Goal: Complete application form: Complete application form

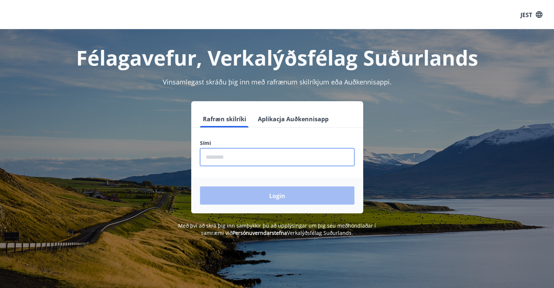
click at [229, 156] on input "phone" at bounding box center [277, 157] width 154 height 18
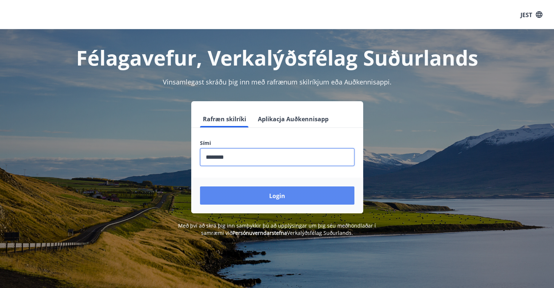
type input "********"
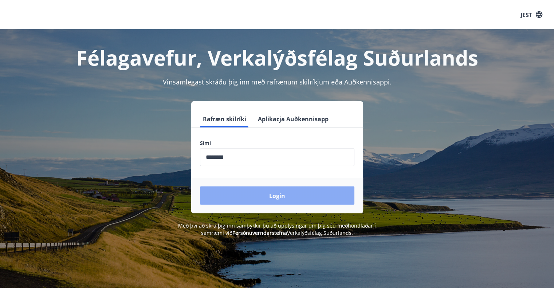
click at [249, 192] on button "Login" at bounding box center [277, 195] width 154 height 18
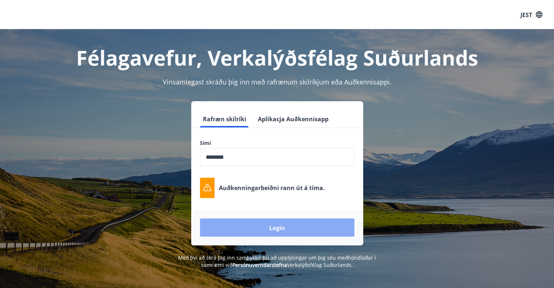
click at [254, 224] on button "Login" at bounding box center [277, 227] width 154 height 18
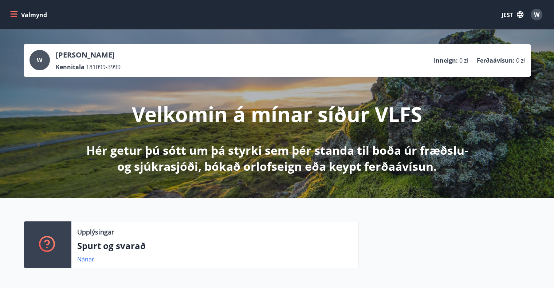
scroll to position [1, 0]
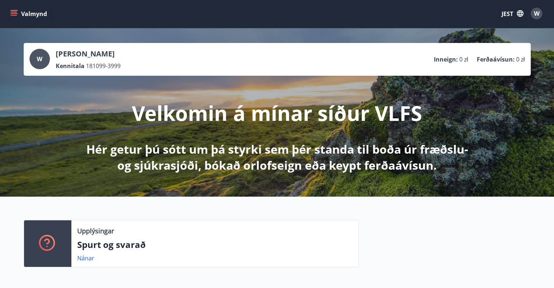
click at [11, 10] on icon "menu" at bounding box center [15, 10] width 8 height 1
click at [510, 12] on font "JEST" at bounding box center [507, 14] width 12 height 8
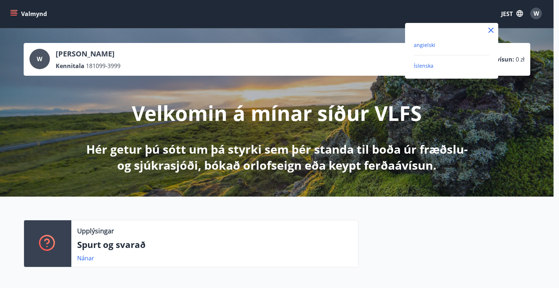
click at [425, 48] on font "angielski" at bounding box center [424, 45] width 21 height 7
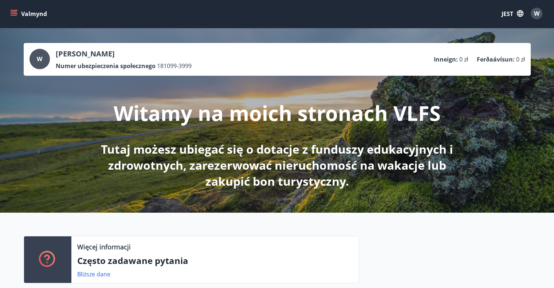
click at [9, 15] on button "Valmynd" at bounding box center [29, 13] width 41 height 13
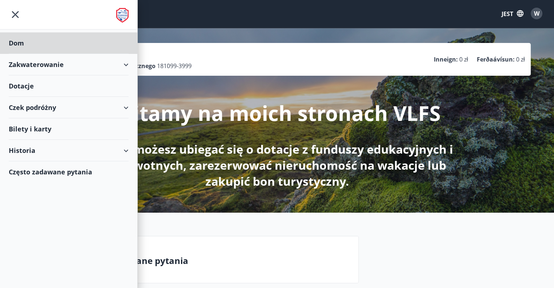
click at [32, 83] on font "Dotacje" at bounding box center [21, 86] width 25 height 9
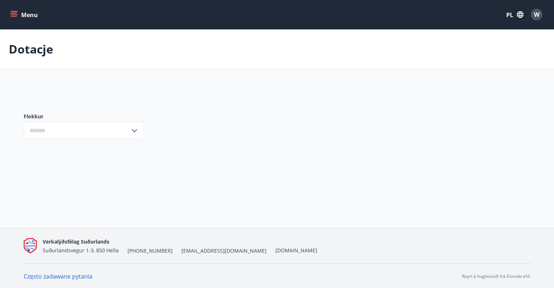
type input "***"
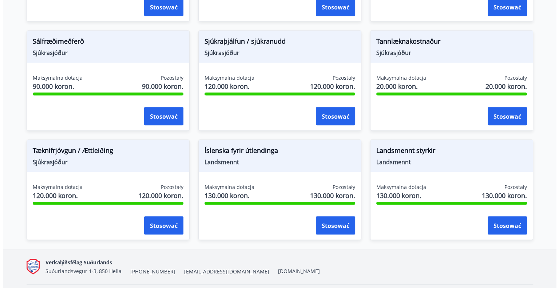
scroll to position [682, 0]
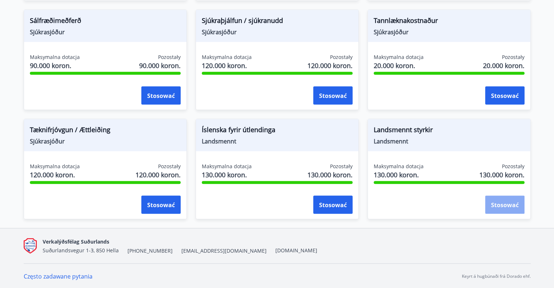
click at [505, 206] on font "Stosować" at bounding box center [505, 205] width 28 height 8
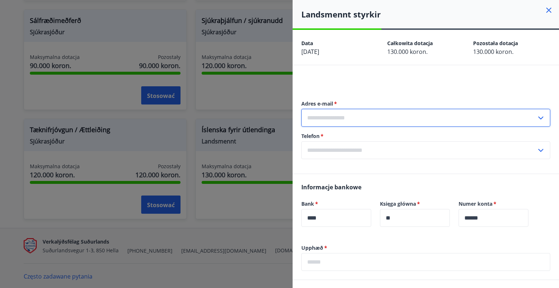
click at [508, 116] on input "text" at bounding box center [418, 118] width 235 height 18
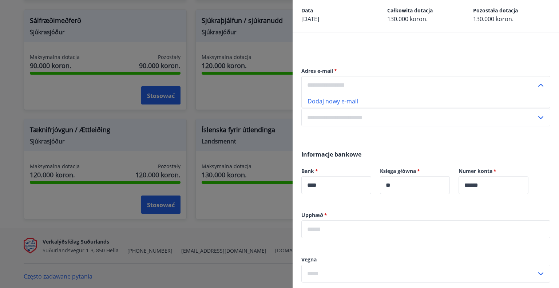
scroll to position [31, 0]
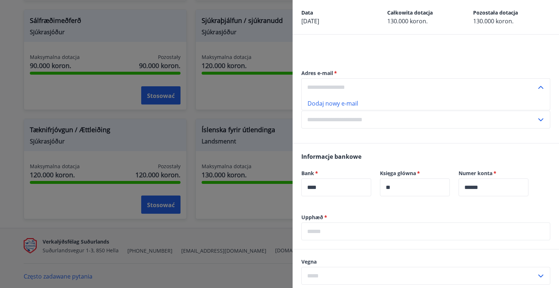
click at [397, 83] on input "text" at bounding box center [418, 87] width 235 height 18
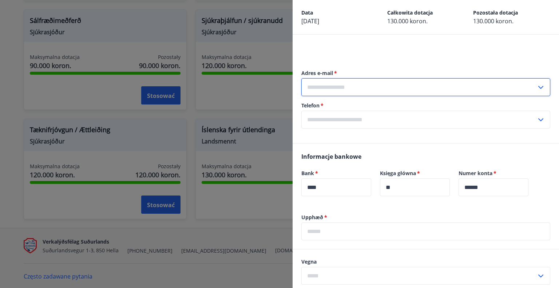
click at [342, 87] on input "text" at bounding box center [418, 87] width 235 height 18
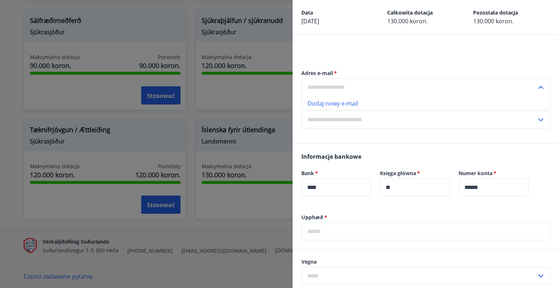
click at [330, 103] on font "Dodaj nowy e-mail" at bounding box center [333, 103] width 51 height 8
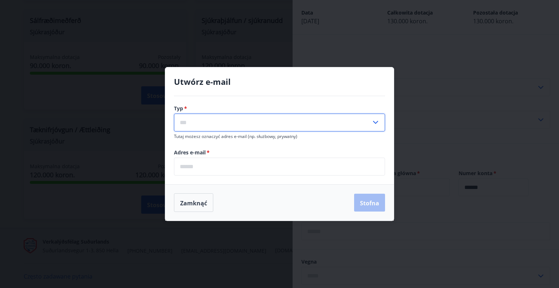
click at [246, 123] on input "text" at bounding box center [272, 123] width 197 height 18
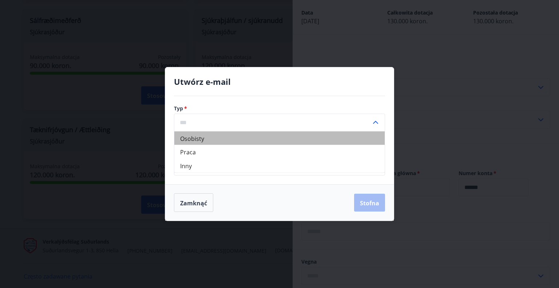
click at [204, 140] on font "Osobisty" at bounding box center [192, 138] width 24 height 8
type input "********"
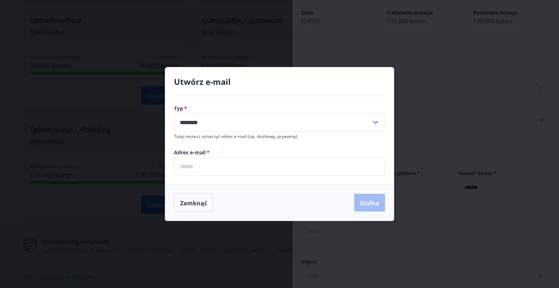
click at [198, 169] on input "email" at bounding box center [279, 167] width 211 height 18
type input "**********"
click at [365, 202] on font "Stofna" at bounding box center [369, 203] width 19 height 8
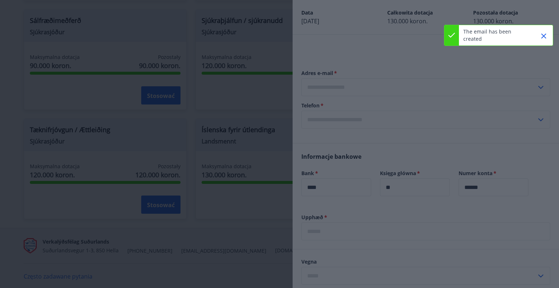
type input "**********"
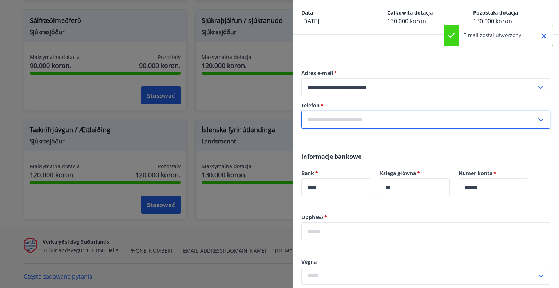
click at [379, 115] on input "text" at bounding box center [418, 120] width 235 height 18
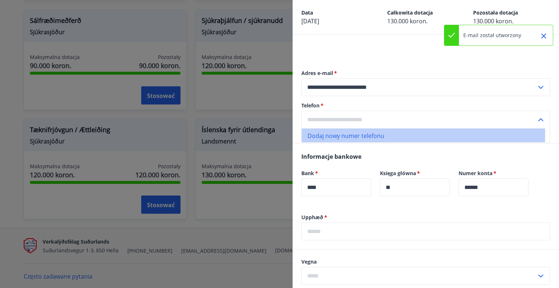
click at [367, 133] on font "Dodaj nowy numer telefonu" at bounding box center [346, 136] width 77 height 8
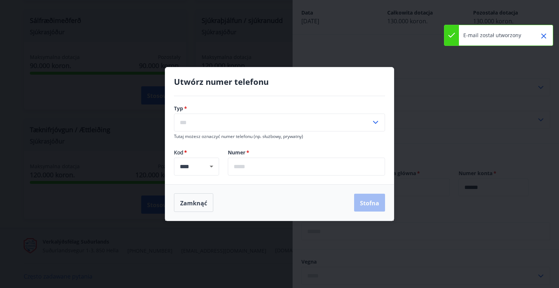
click at [283, 167] on input "text" at bounding box center [306, 167] width 157 height 18
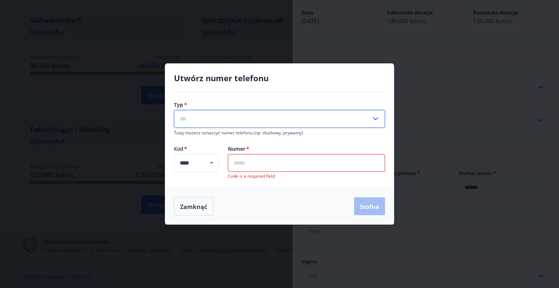
click at [248, 119] on input "text" at bounding box center [272, 119] width 197 height 18
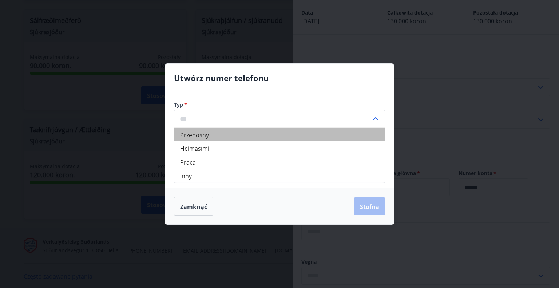
click at [226, 137] on li "Przenośny" at bounding box center [279, 134] width 210 height 14
type input "******"
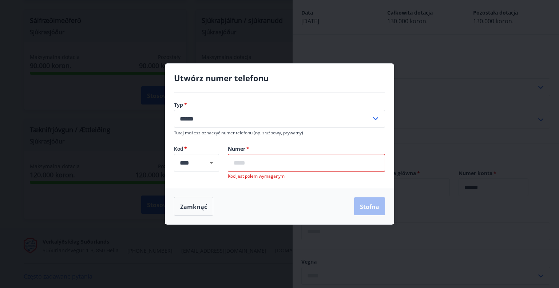
click at [261, 159] on input "text" at bounding box center [306, 163] width 157 height 18
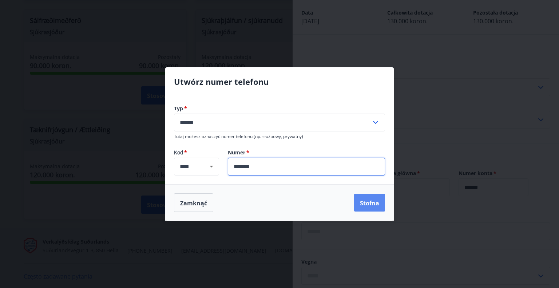
type input "*******"
click at [375, 202] on font "Stofna" at bounding box center [369, 203] width 19 height 8
type input "**********"
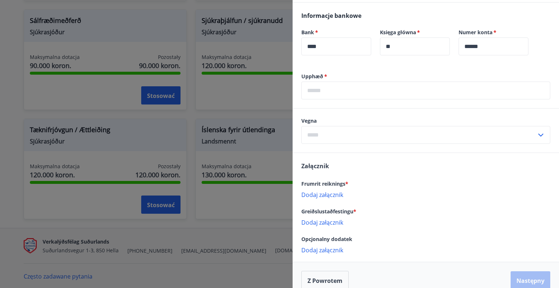
scroll to position [173, 0]
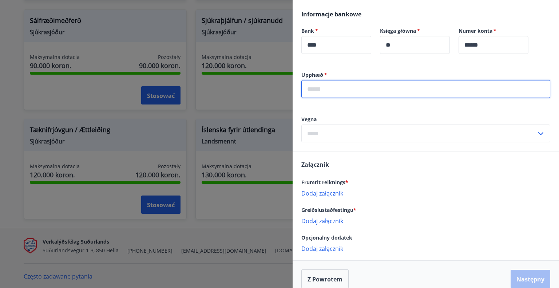
click at [377, 91] on input "text" at bounding box center [425, 89] width 249 height 18
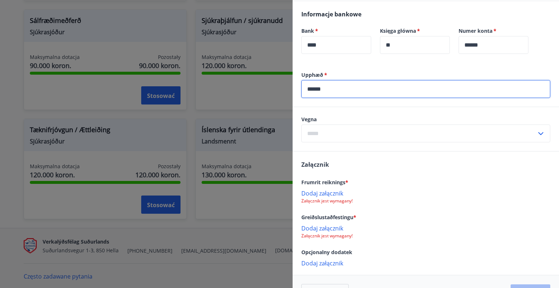
type input "******"
click at [332, 131] on input "text" at bounding box center [418, 134] width 235 height 18
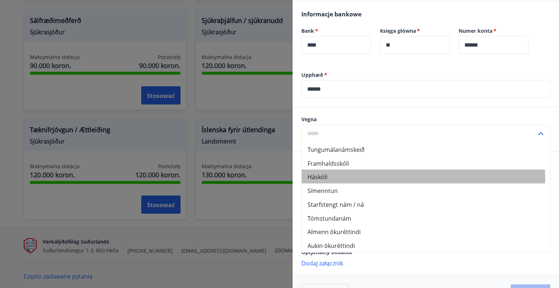
click at [332, 178] on li "Háskóli" at bounding box center [426, 177] width 248 height 14
type input "*******"
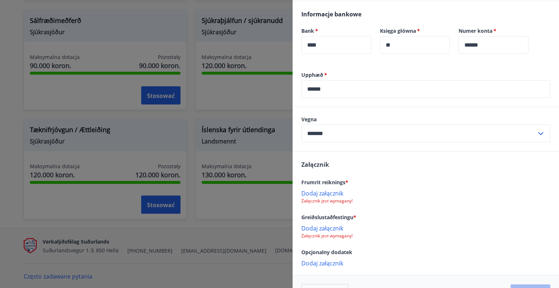
click at [332, 260] on font "Dodaj załącznik" at bounding box center [322, 263] width 42 height 8
click at [329, 194] on font "Dodaj załącznik" at bounding box center [322, 193] width 42 height 8
click at [327, 193] on font "Dodaj załącznik" at bounding box center [322, 193] width 42 height 8
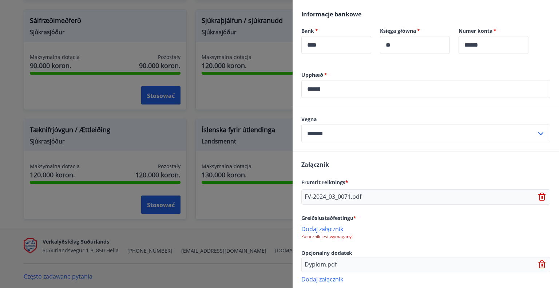
click at [335, 206] on div "Załącznik Frumrit reiknings * FV-2024_03_0071.pdf Greiðslustaðfestingu * Dodaj …" at bounding box center [426, 221] width 267 height 140
click at [539, 197] on icon at bounding box center [543, 197] width 9 height 9
click at [321, 193] on font "Dodaj załącznik" at bounding box center [322, 193] width 42 height 8
click at [324, 193] on font "Dodaj załącznik" at bounding box center [322, 193] width 42 height 8
click at [326, 209] on div "Załącznik Frumrit reiknings * FV-2024_03_0071.pdf Greiðslustaðfestingu * Dodaj …" at bounding box center [426, 221] width 267 height 140
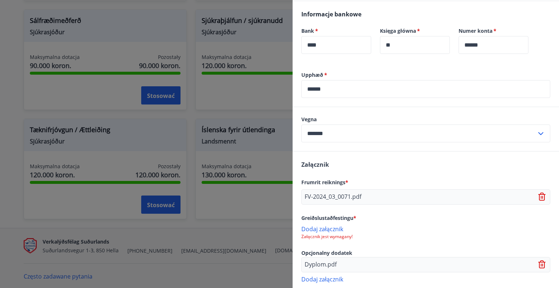
click at [326, 209] on div "Załącznik Frumrit reiknings * FV-2024_03_0071.pdf Greiðslustaðfestingu * Dodaj …" at bounding box center [426, 221] width 267 height 140
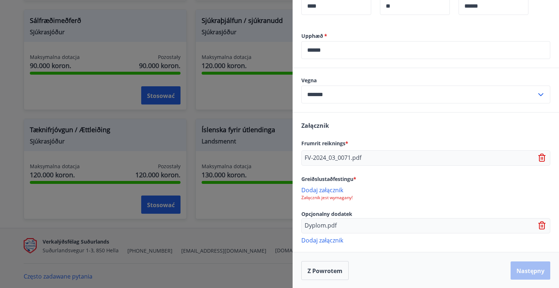
click at [319, 240] on font "Dodaj załącznik" at bounding box center [322, 240] width 42 height 8
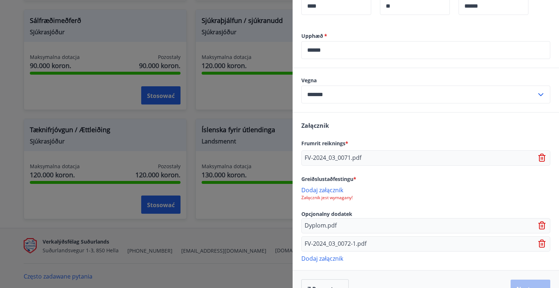
click at [322, 255] on font "Dodaj załącznik" at bounding box center [322, 259] width 42 height 8
click at [328, 256] on font "Dodaj załącznik" at bounding box center [322, 259] width 42 height 8
click at [320, 277] on font "Dodaj załącznik" at bounding box center [322, 277] width 42 height 8
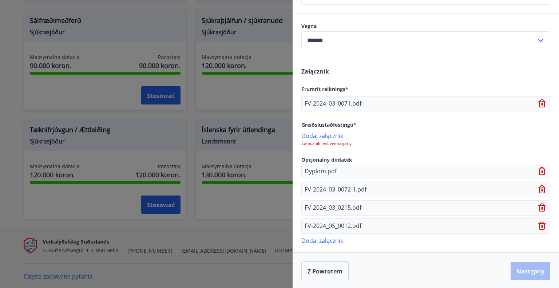
click at [334, 241] on font "Dodaj załącznik" at bounding box center [322, 241] width 42 height 8
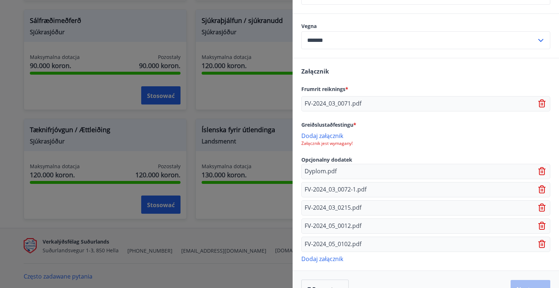
click at [323, 259] on font "Dodaj załącznik" at bounding box center [322, 259] width 42 height 8
click at [326, 277] on font "Dodaj załącznik" at bounding box center [322, 277] width 42 height 8
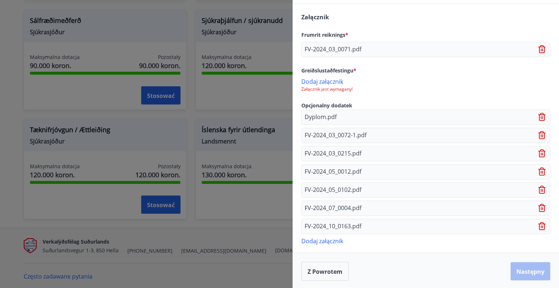
click at [328, 238] on font "Dodaj załącznik" at bounding box center [322, 241] width 42 height 8
click at [312, 239] on font "Dodaj załącznik" at bounding box center [322, 241] width 42 height 8
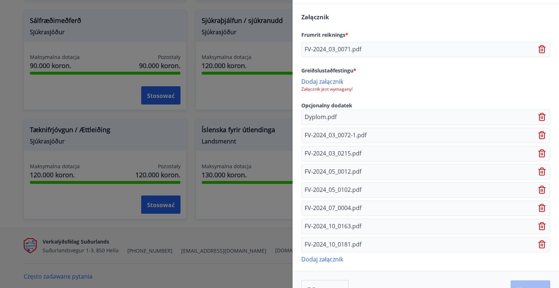
click at [322, 257] on font "Dodaj załącznik" at bounding box center [322, 259] width 42 height 8
click at [327, 274] on font "Dodaj załącznik" at bounding box center [322, 277] width 42 height 8
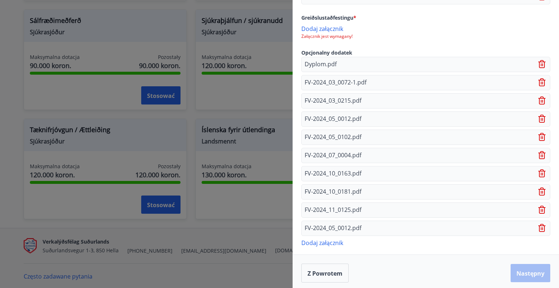
scroll to position [374, 0]
click at [311, 241] on font "Dodaj załącznik" at bounding box center [322, 242] width 42 height 8
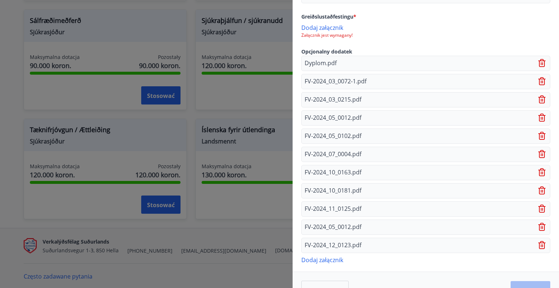
click at [543, 226] on icon at bounding box center [543, 227] width 1 height 3
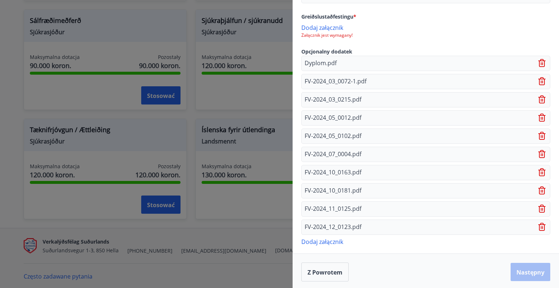
click at [324, 241] on font "Dodaj załącznik" at bounding box center [322, 242] width 42 height 8
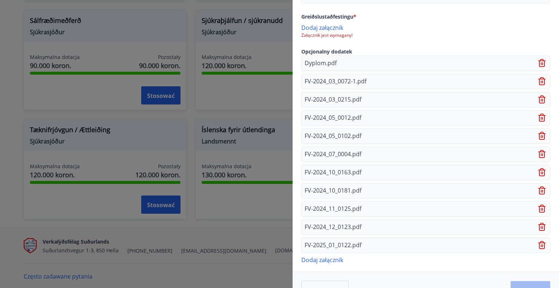
click at [310, 258] on font "Dodaj załącznik" at bounding box center [322, 260] width 42 height 8
click at [326, 275] on font "Dodaj załącznik" at bounding box center [322, 278] width 42 height 8
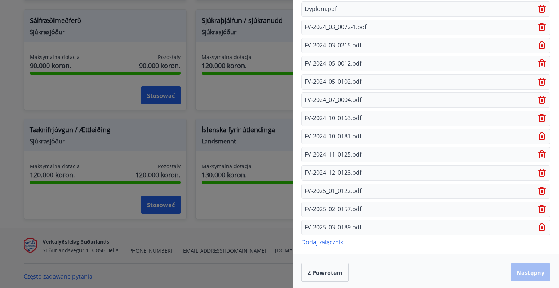
click at [328, 238] on font "Dodaj załącznik" at bounding box center [322, 242] width 42 height 8
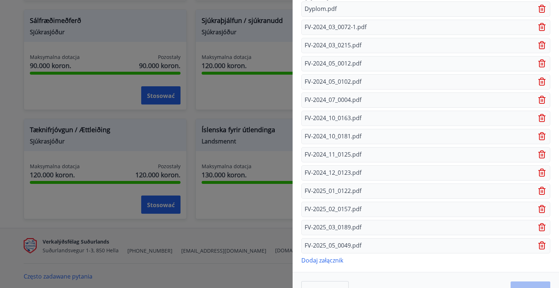
click at [335, 260] on font "Dodaj załącznik" at bounding box center [322, 260] width 42 height 8
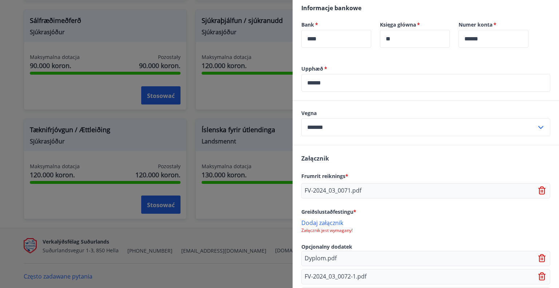
scroll to position [182, 0]
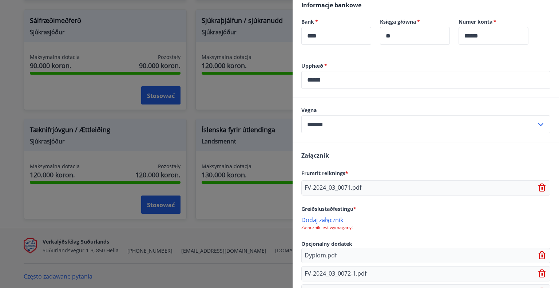
click at [324, 218] on font "Dodaj załącznik" at bounding box center [322, 220] width 42 height 8
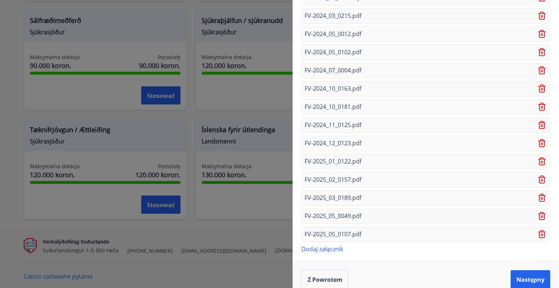
scroll to position [465, 0]
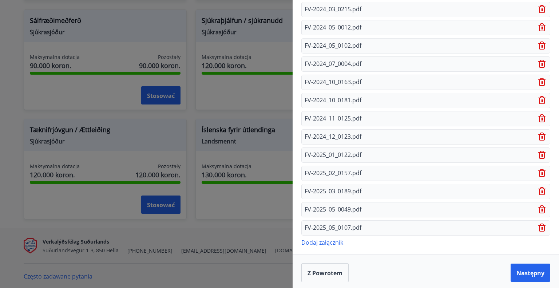
click at [326, 241] on font "Dodaj załącznik" at bounding box center [322, 242] width 42 height 8
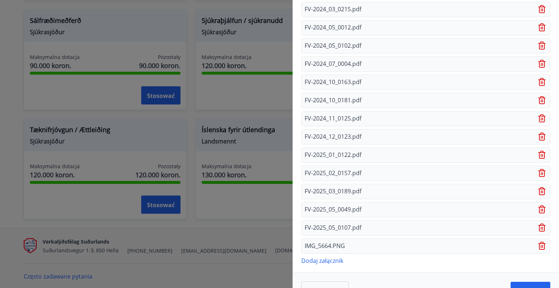
click at [327, 257] on font "Dodaj załącznik" at bounding box center [322, 261] width 42 height 8
click at [331, 276] on font "Dodaj załącznik" at bounding box center [322, 279] width 42 height 8
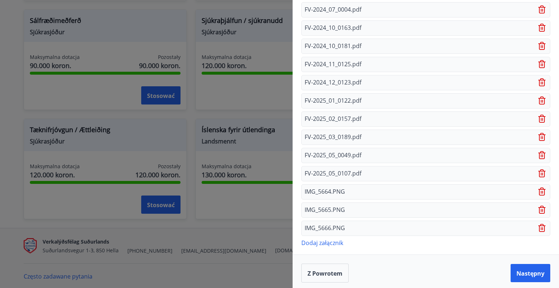
click at [328, 240] on font "Dodaj załącznik" at bounding box center [322, 243] width 42 height 8
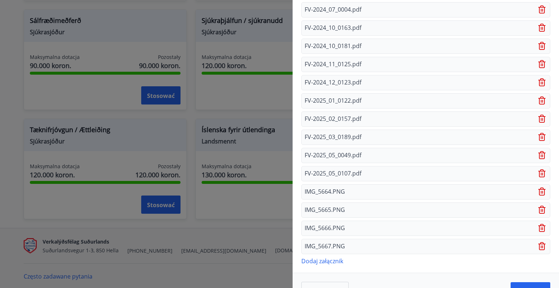
click at [330, 259] on font "Dodaj załącznik" at bounding box center [322, 261] width 42 height 8
click at [318, 276] on font "Dodaj załącznik" at bounding box center [322, 279] width 42 height 8
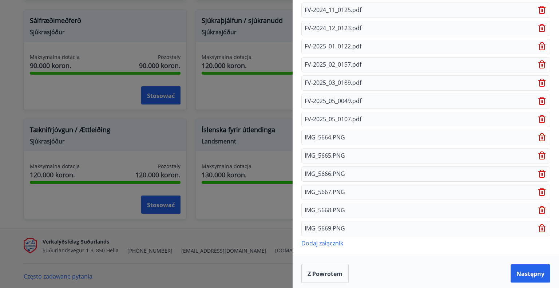
click at [329, 239] on font "Dodaj załącznik" at bounding box center [322, 243] width 42 height 8
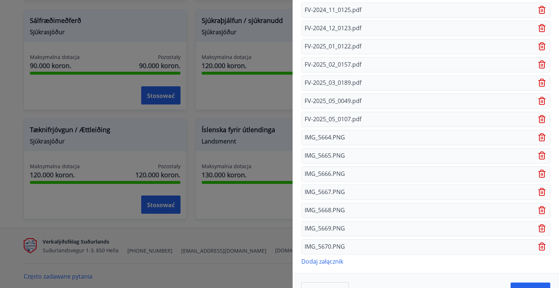
click at [326, 261] on font "Dodaj załącznik" at bounding box center [322, 261] width 42 height 8
click at [319, 278] on font "Dodaj załącznik" at bounding box center [322, 280] width 42 height 8
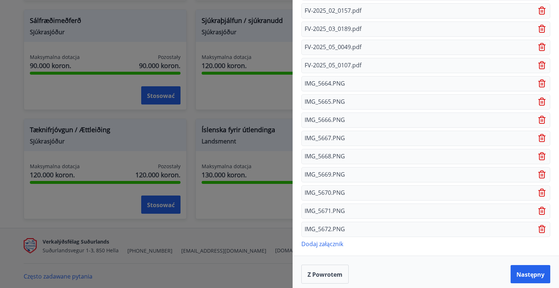
click at [323, 240] on font "Dodaj załącznik" at bounding box center [322, 244] width 42 height 8
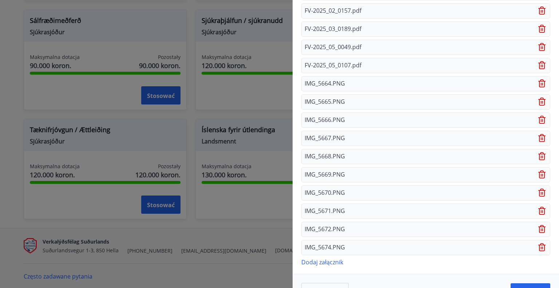
click at [335, 259] on font "Dodaj załącznik" at bounding box center [322, 262] width 42 height 8
click at [327, 276] on font "Dodaj załącznik" at bounding box center [322, 280] width 42 height 8
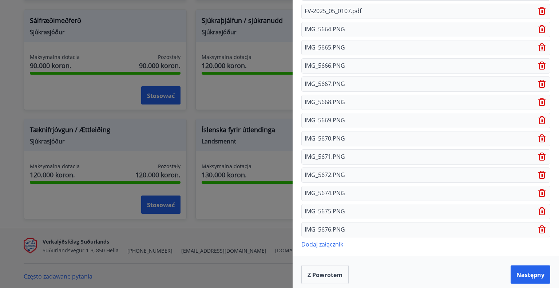
click at [336, 241] on font "Dodaj załącznik" at bounding box center [322, 244] width 42 height 8
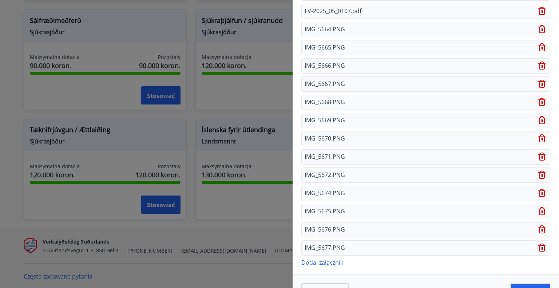
click at [333, 259] on font "Dodaj załącznik" at bounding box center [322, 263] width 42 height 8
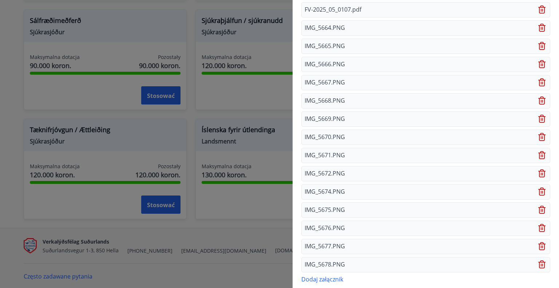
scroll to position [718, 0]
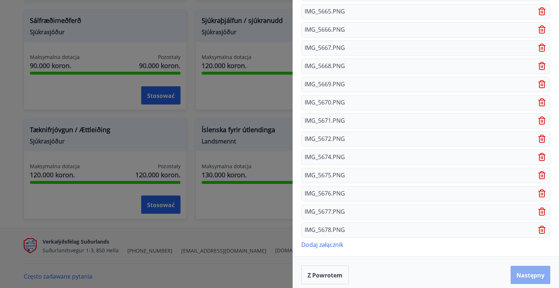
click at [520, 271] on font "Następny" at bounding box center [531, 275] width 28 height 8
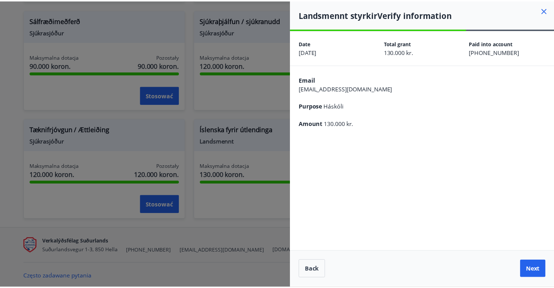
scroll to position [0, 0]
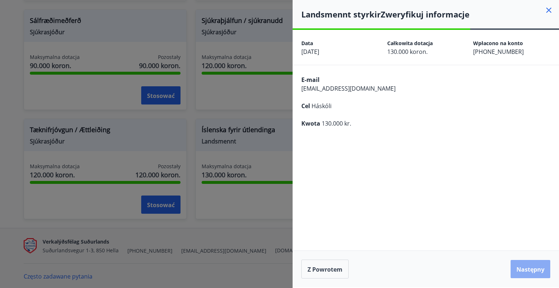
click at [525, 271] on font "Następny" at bounding box center [531, 269] width 28 height 8
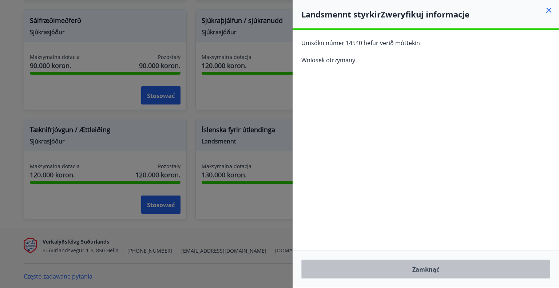
click at [525, 271] on button "Zamknąć" at bounding box center [425, 269] width 249 height 19
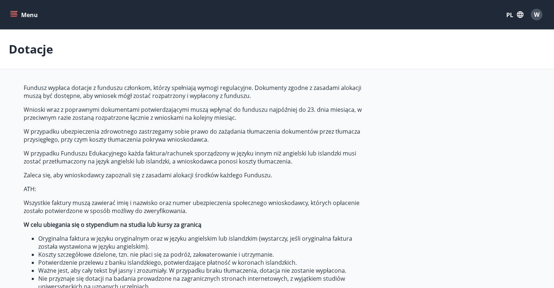
click at [11, 15] on icon "menu" at bounding box center [13, 14] width 7 height 7
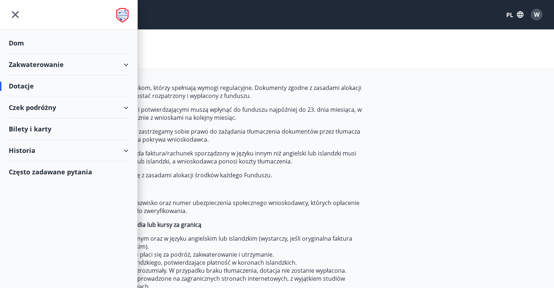
click at [35, 142] on div "Historia" at bounding box center [69, 150] width 120 height 21
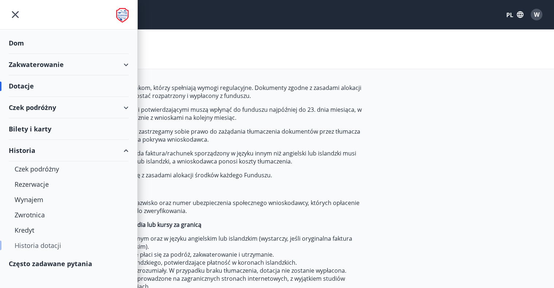
click at [31, 244] on font "Historia dotacji" at bounding box center [38, 245] width 47 height 9
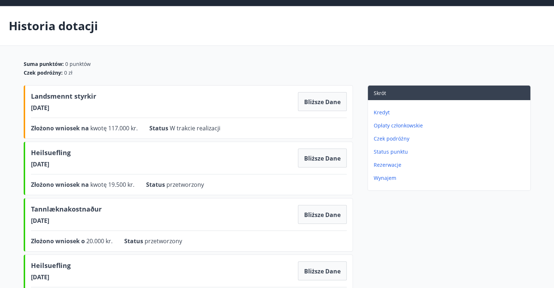
scroll to position [22, 0]
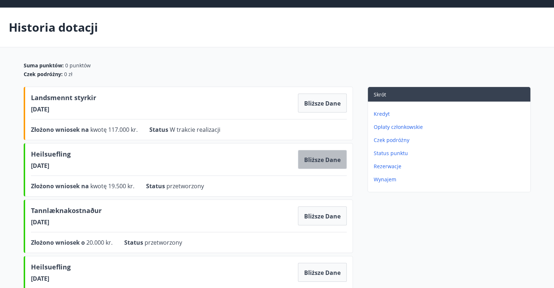
click at [318, 165] on button "Bliższe dane" at bounding box center [322, 159] width 49 height 19
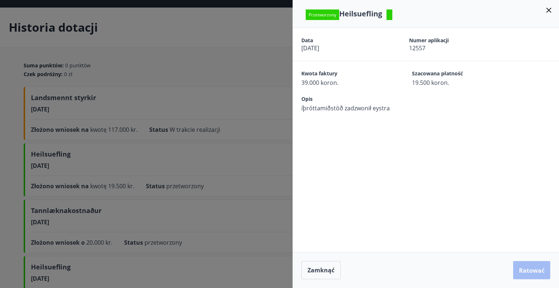
click at [267, 166] on div at bounding box center [279, 144] width 559 height 288
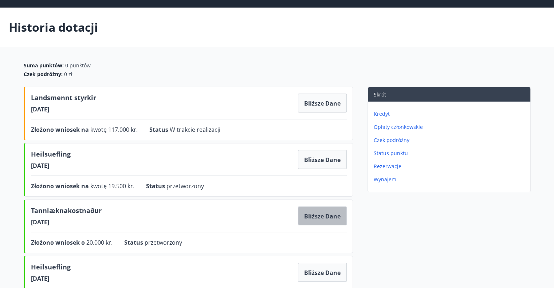
click at [310, 221] on button "Bliższe dane" at bounding box center [322, 215] width 49 height 19
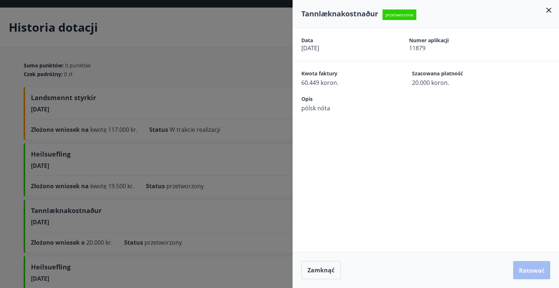
click at [261, 222] on div at bounding box center [279, 144] width 559 height 288
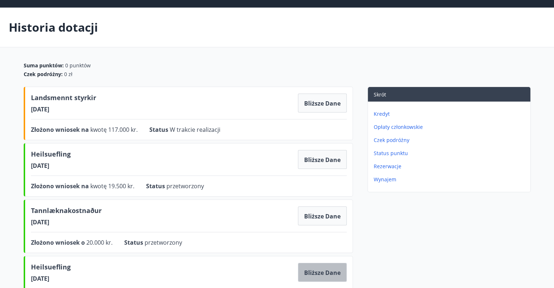
click at [319, 269] on font "Bliższe dane" at bounding box center [322, 273] width 36 height 8
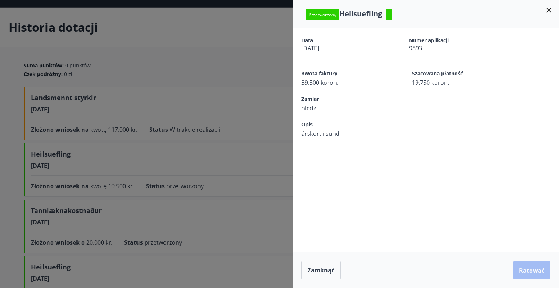
click at [262, 246] on div at bounding box center [279, 144] width 559 height 288
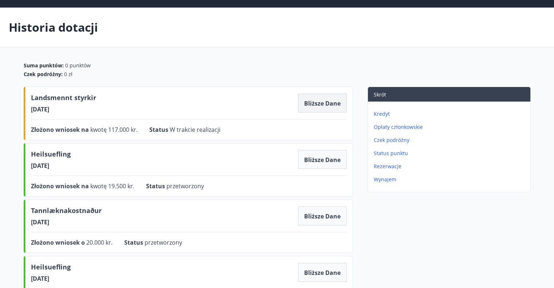
click at [307, 106] on font "Bliższe dane" at bounding box center [322, 103] width 36 height 8
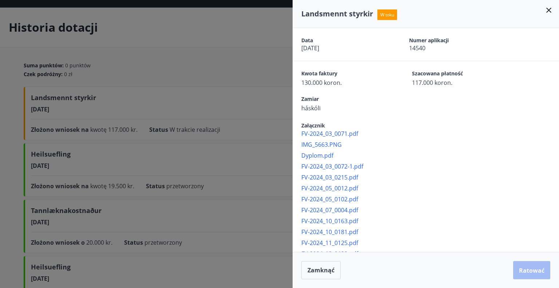
click at [258, 224] on div at bounding box center [279, 144] width 559 height 288
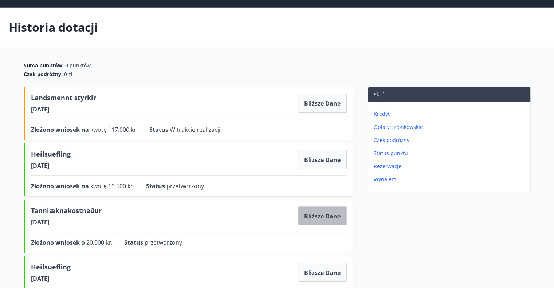
click at [320, 216] on font "Bliższe dane" at bounding box center [322, 216] width 36 height 8
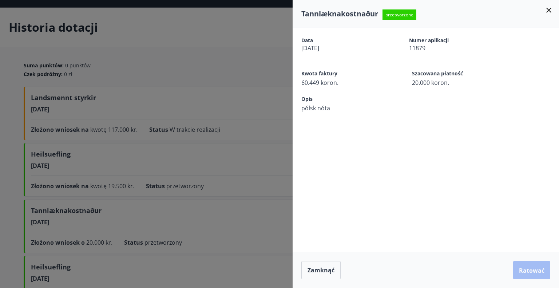
click at [220, 217] on div at bounding box center [279, 144] width 559 height 288
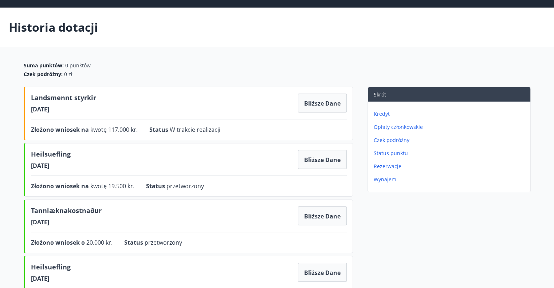
scroll to position [0, 0]
